Goal: Information Seeking & Learning: Learn about a topic

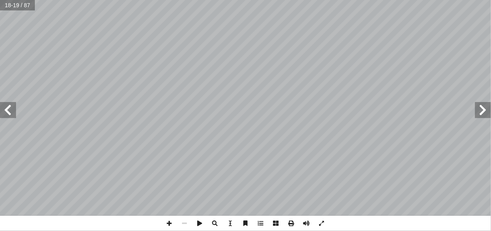
click at [174, 223] on span at bounding box center [169, 222] width 15 height 15
click at [168, 223] on span at bounding box center [169, 222] width 15 height 15
click at [8, 108] on span at bounding box center [8, 110] width 16 height 16
click at [10, 114] on span at bounding box center [8, 110] width 16 height 16
click at [184, 225] on span at bounding box center [184, 222] width 15 height 15
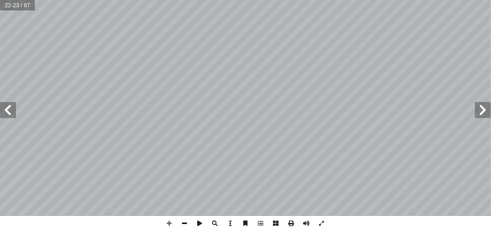
click at [183, 218] on span at bounding box center [184, 222] width 15 height 15
click at [488, 111] on span at bounding box center [483, 110] width 16 height 16
click at [11, 112] on span at bounding box center [8, 110] width 16 height 16
click at [486, 105] on span at bounding box center [483, 110] width 16 height 16
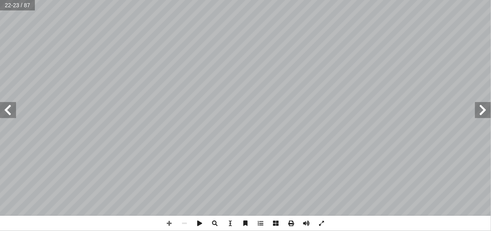
click at [486, 114] on span at bounding box center [483, 110] width 16 height 16
click at [482, 109] on span at bounding box center [483, 110] width 16 height 16
click at [482, 111] on span at bounding box center [483, 110] width 16 height 16
click at [483, 116] on span at bounding box center [483, 110] width 16 height 16
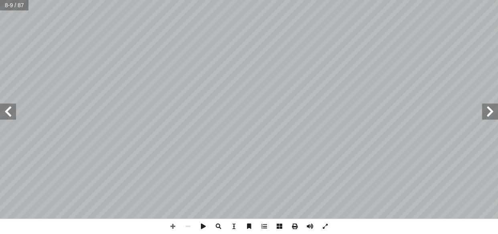
click at [491, 116] on span at bounding box center [490, 111] width 16 height 16
click at [10, 114] on span at bounding box center [8, 111] width 16 height 16
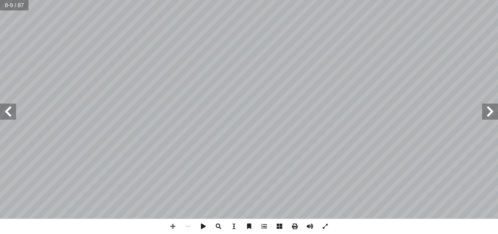
click at [10, 114] on span at bounding box center [8, 111] width 16 height 16
click at [171, 223] on span at bounding box center [172, 226] width 15 height 15
click at [189, 224] on span at bounding box center [188, 226] width 15 height 15
click at [11, 108] on span at bounding box center [8, 111] width 16 height 16
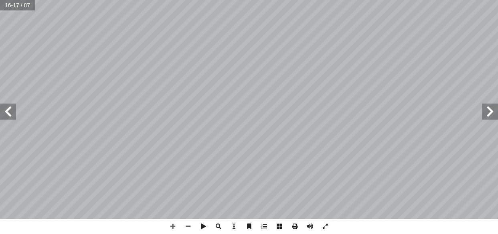
click at [81, 124] on div "12 ســتيطاني، � ل � ســتعمار � ل � لعســكري، � حتــلال � ل � لونياليــة، لكو � …" at bounding box center [249, 109] width 498 height 219
